Goal: Task Accomplishment & Management: Use online tool/utility

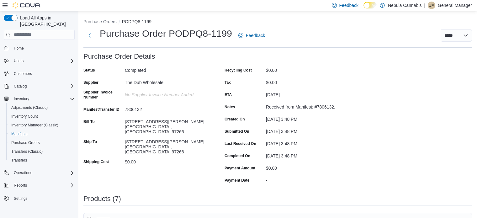
scroll to position [31, 0]
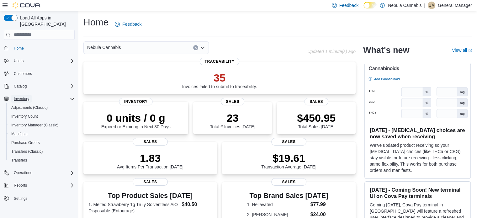
click at [29, 96] on span "Inventory" at bounding box center [21, 98] width 15 height 5
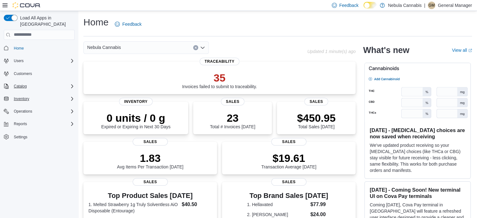
click at [39, 83] on div "Catalog" at bounding box center [42, 87] width 63 height 8
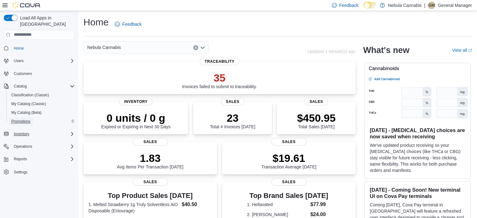
click at [22, 119] on span "Promotions" at bounding box center [20, 121] width 19 height 5
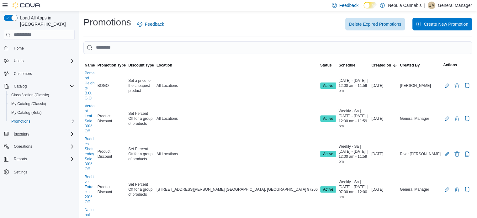
drag, startPoint x: 451, startPoint y: 23, endPoint x: 442, endPoint y: 29, distance: 11.2
click at [451, 22] on span "Create New Promotion" at bounding box center [446, 24] width 45 height 6
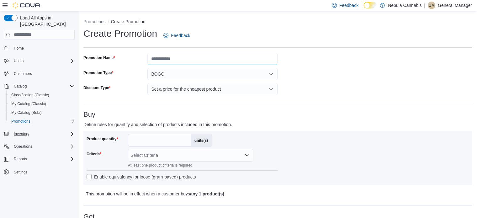
click at [198, 60] on input "Promotion Name" at bounding box center [212, 59] width 130 height 13
type input "**********"
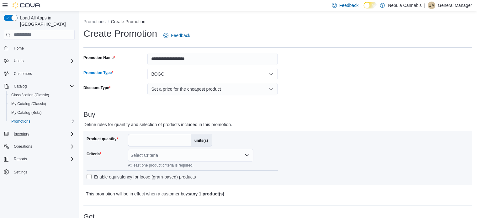
click at [190, 70] on button "BOGO" at bounding box center [212, 74] width 130 height 13
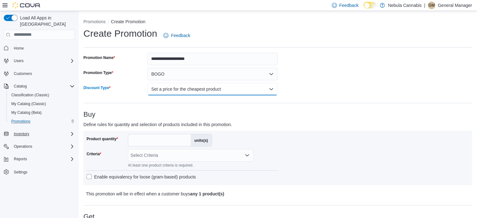
click at [198, 89] on button "Set a price for the cheapest product" at bounding box center [212, 89] width 130 height 13
